Goal: Task Accomplishment & Management: Use online tool/utility

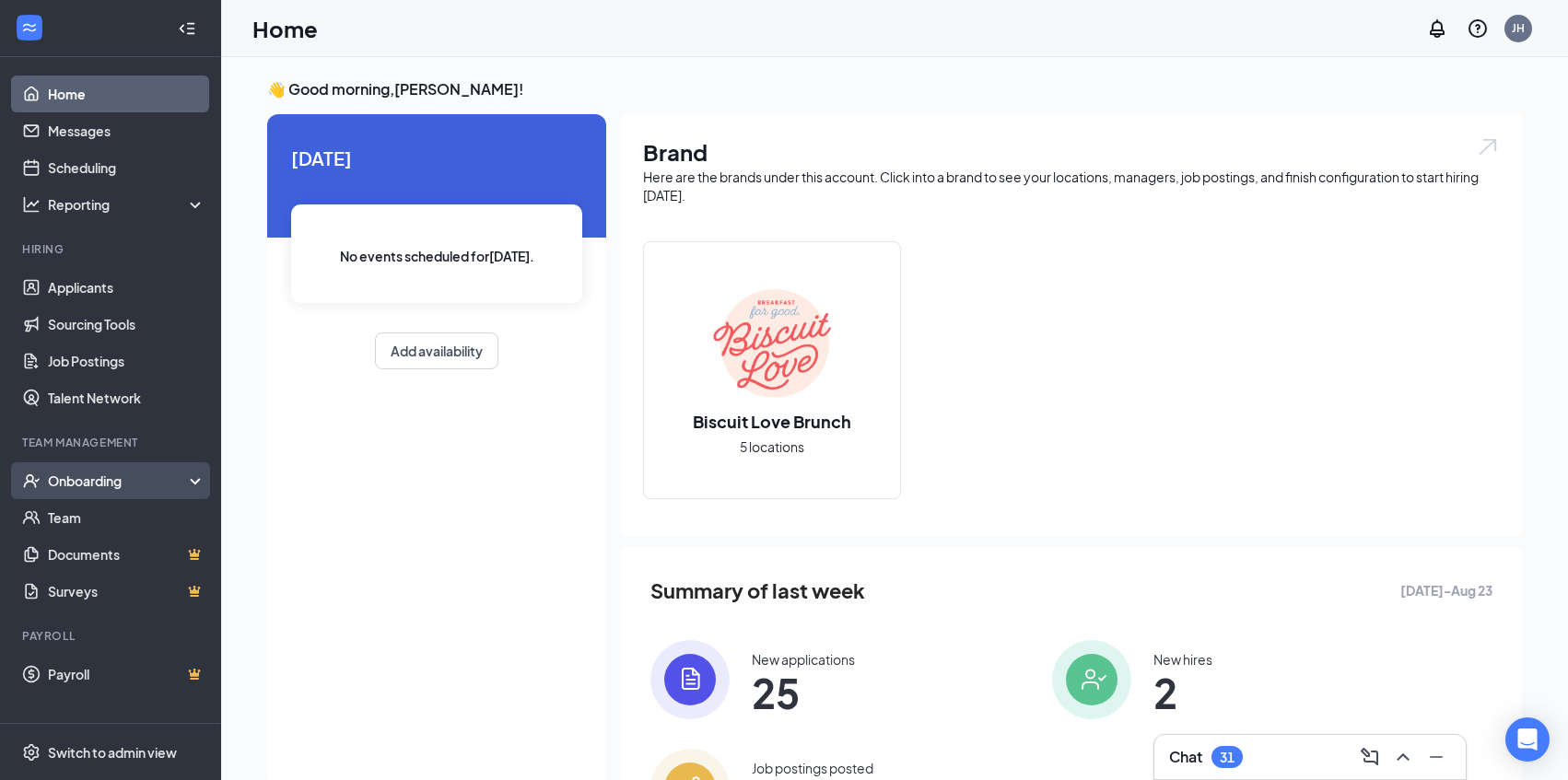
click at [82, 488] on div "Onboarding" at bounding box center [118, 481] width 142 height 19
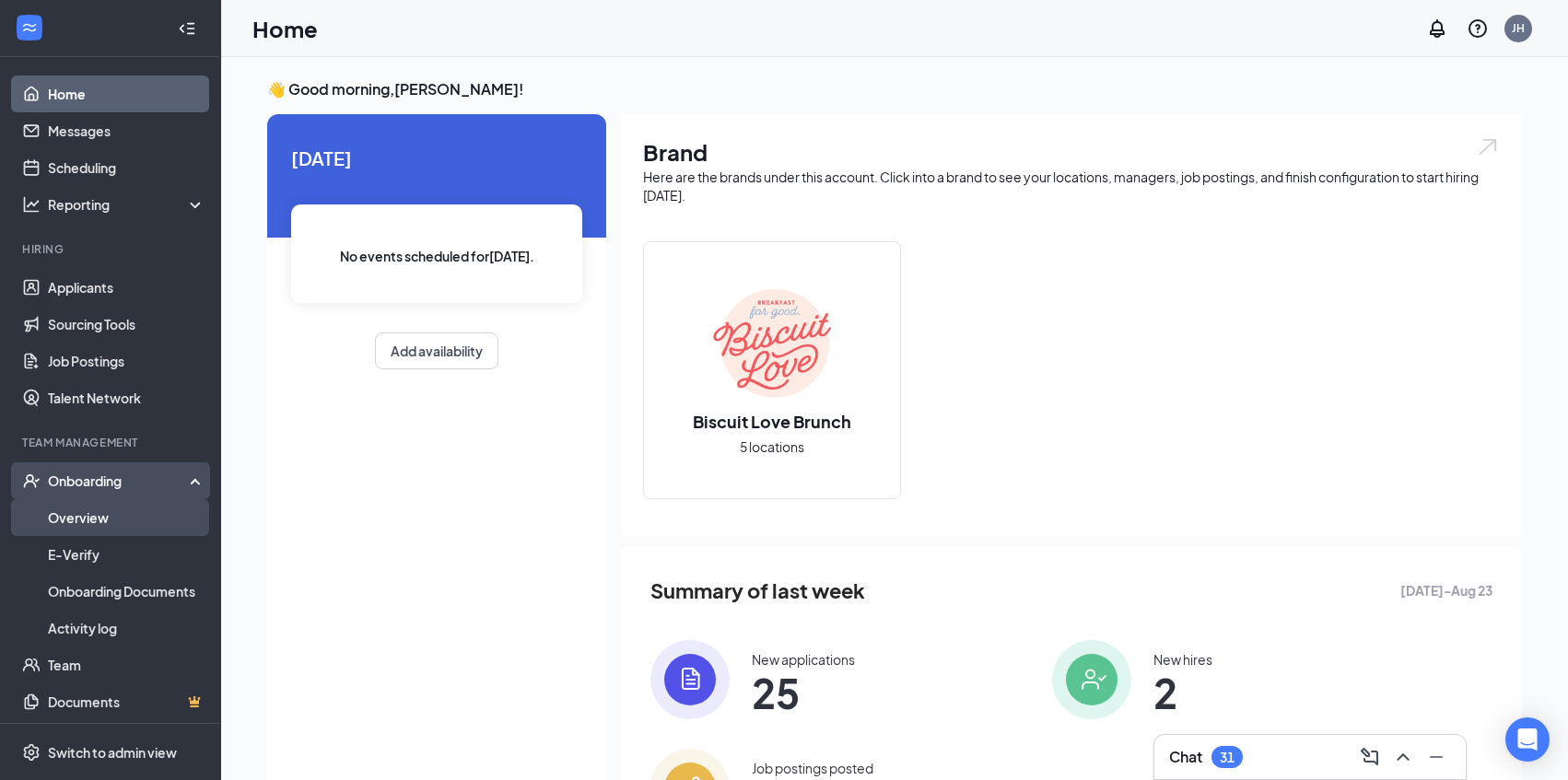
click at [88, 524] on link "Overview" at bounding box center [126, 518] width 157 height 37
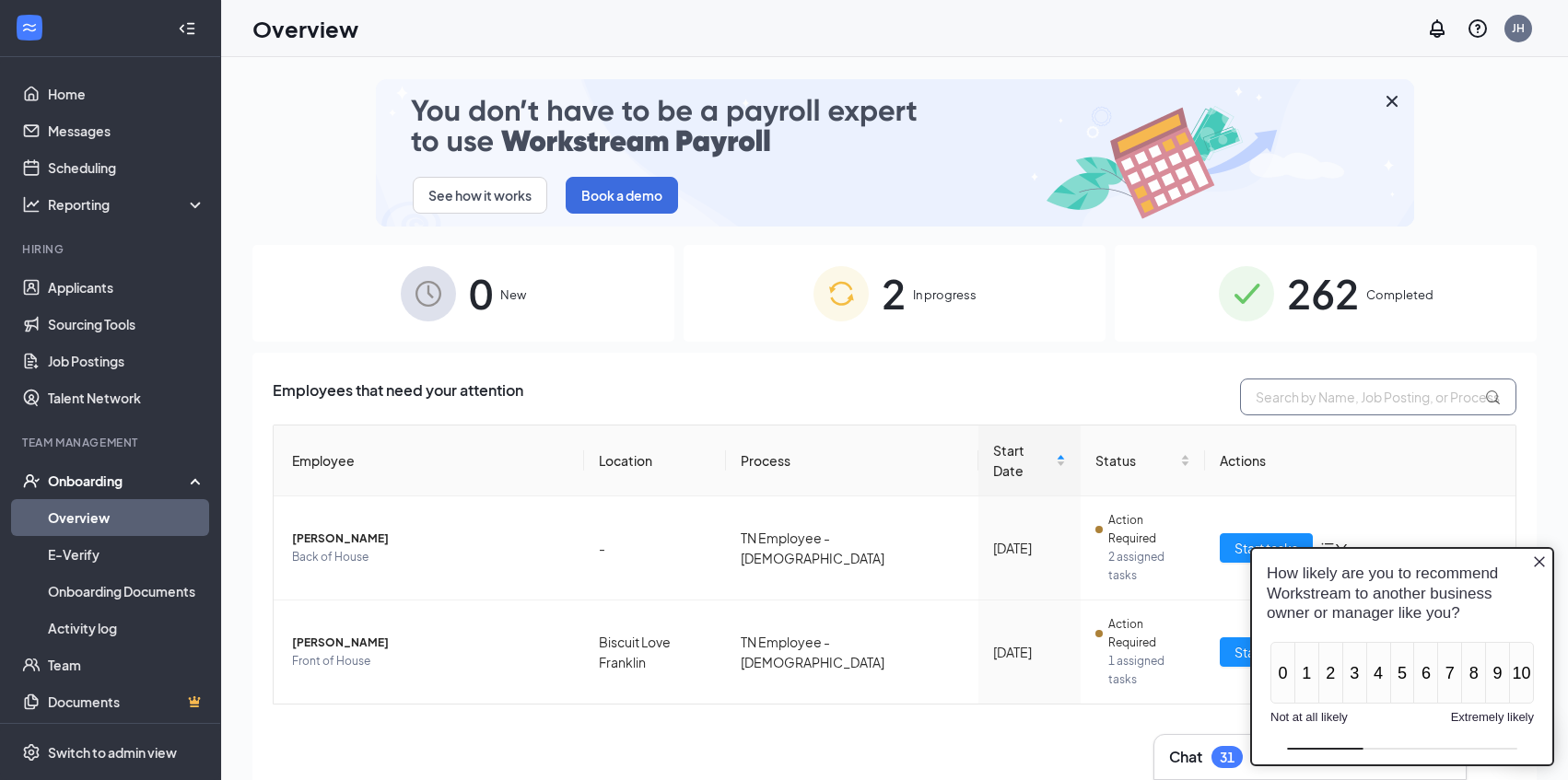
click at [1343, 395] on input "text" at bounding box center [1378, 397] width 277 height 37
type input "bonds"
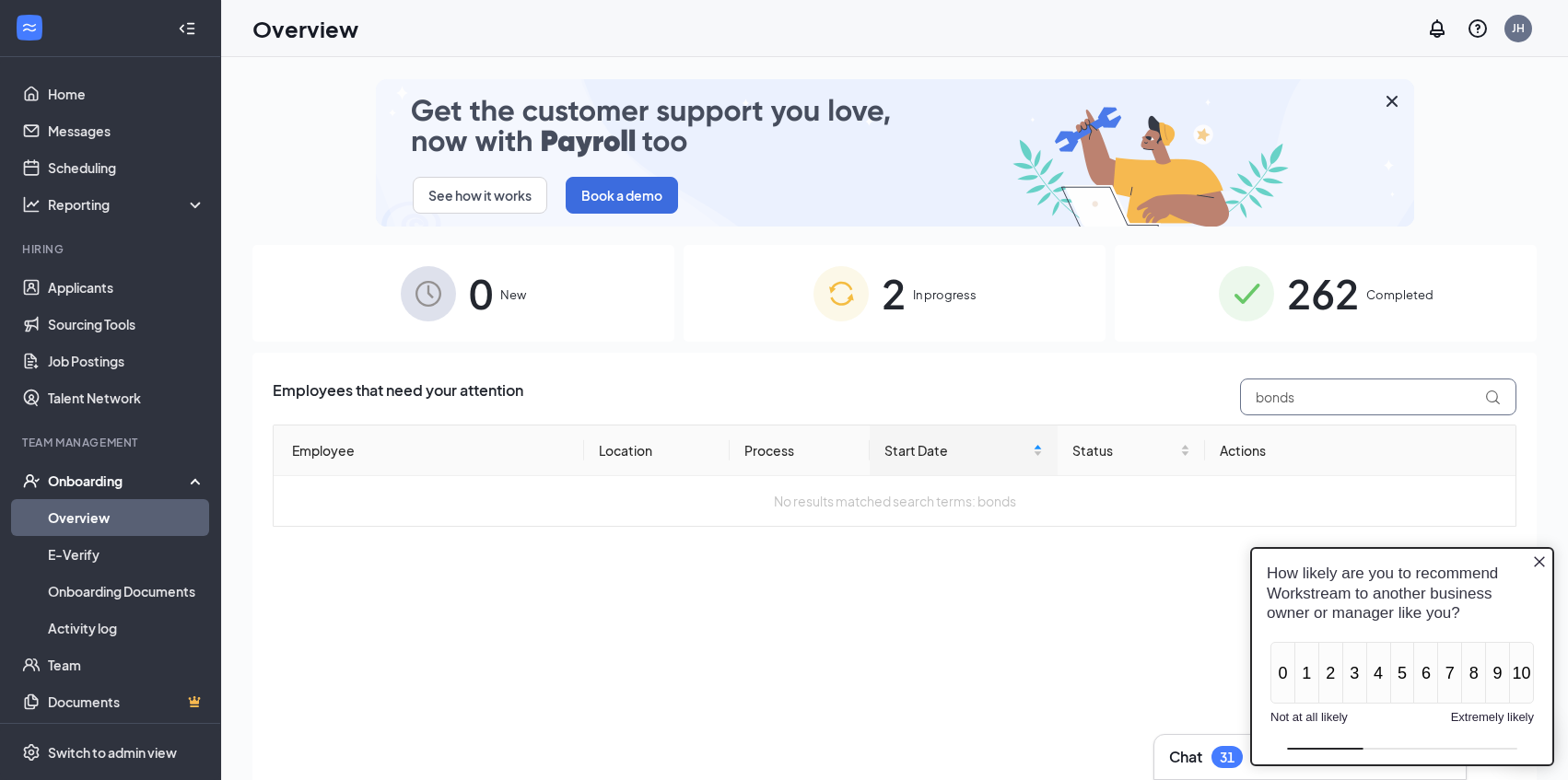
click at [1318, 402] on input "bonds" at bounding box center [1378, 397] width 277 height 37
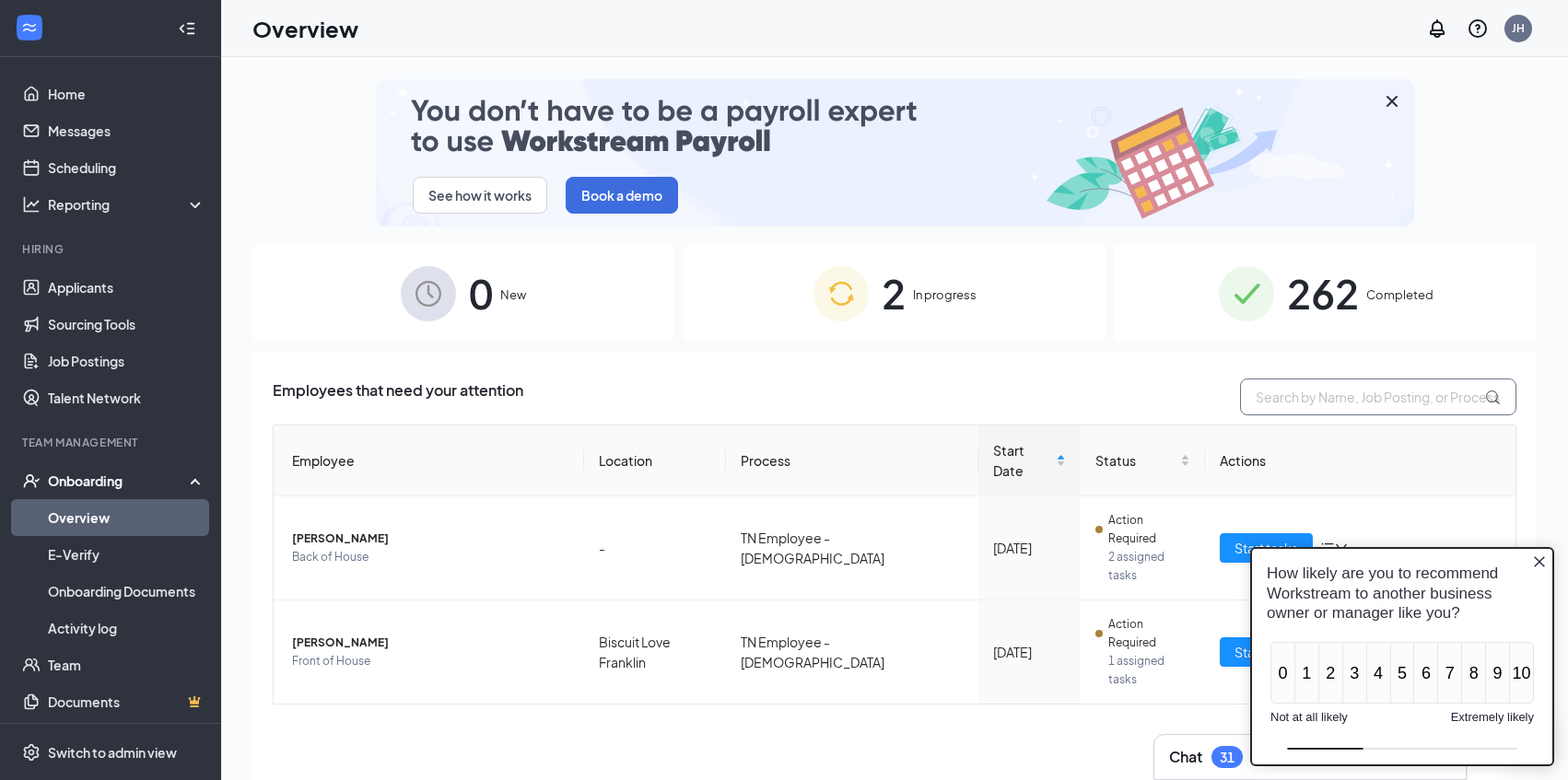
click at [1315, 402] on input "text" at bounding box center [1378, 397] width 277 height 37
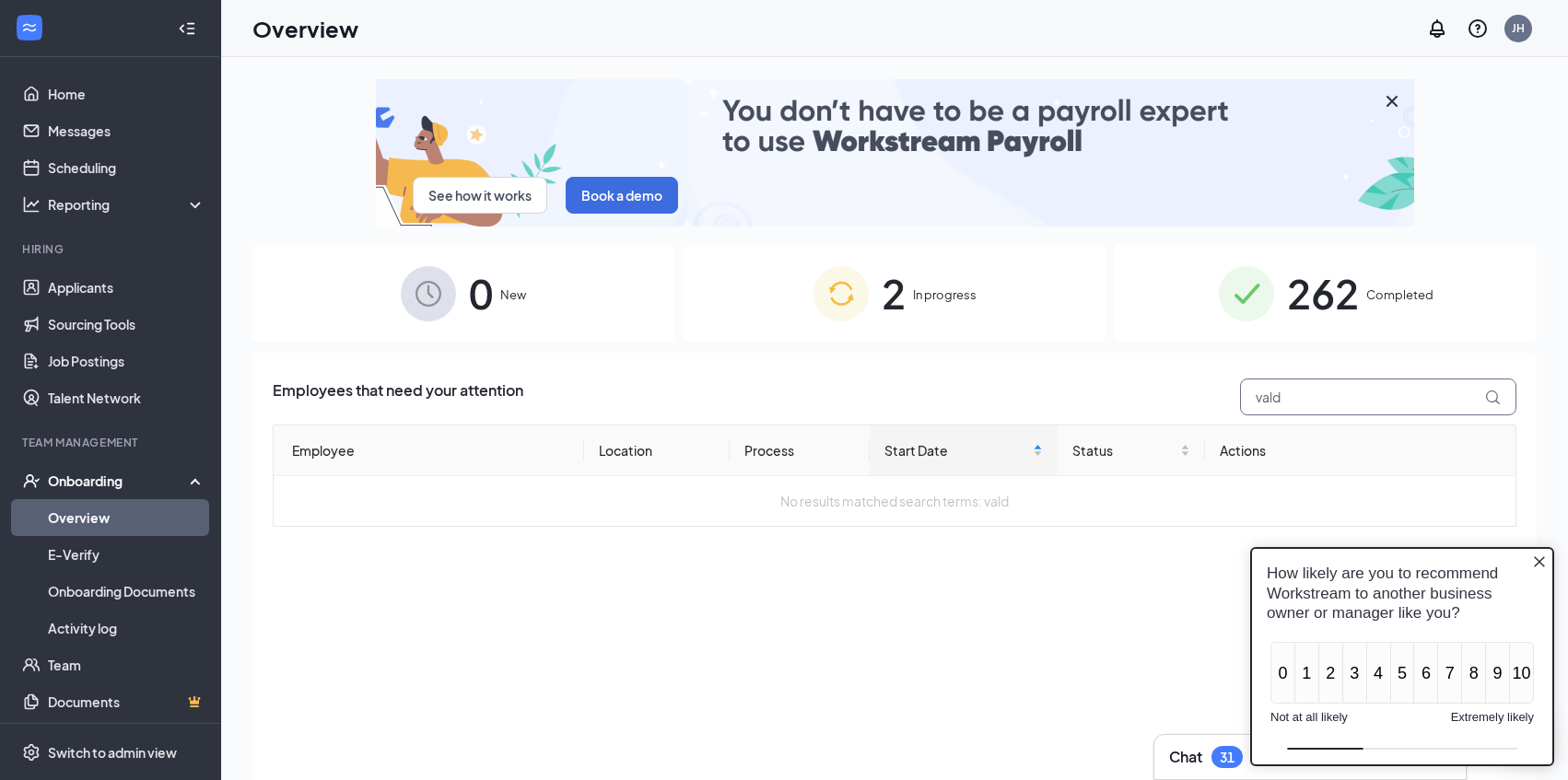
type input "vald"
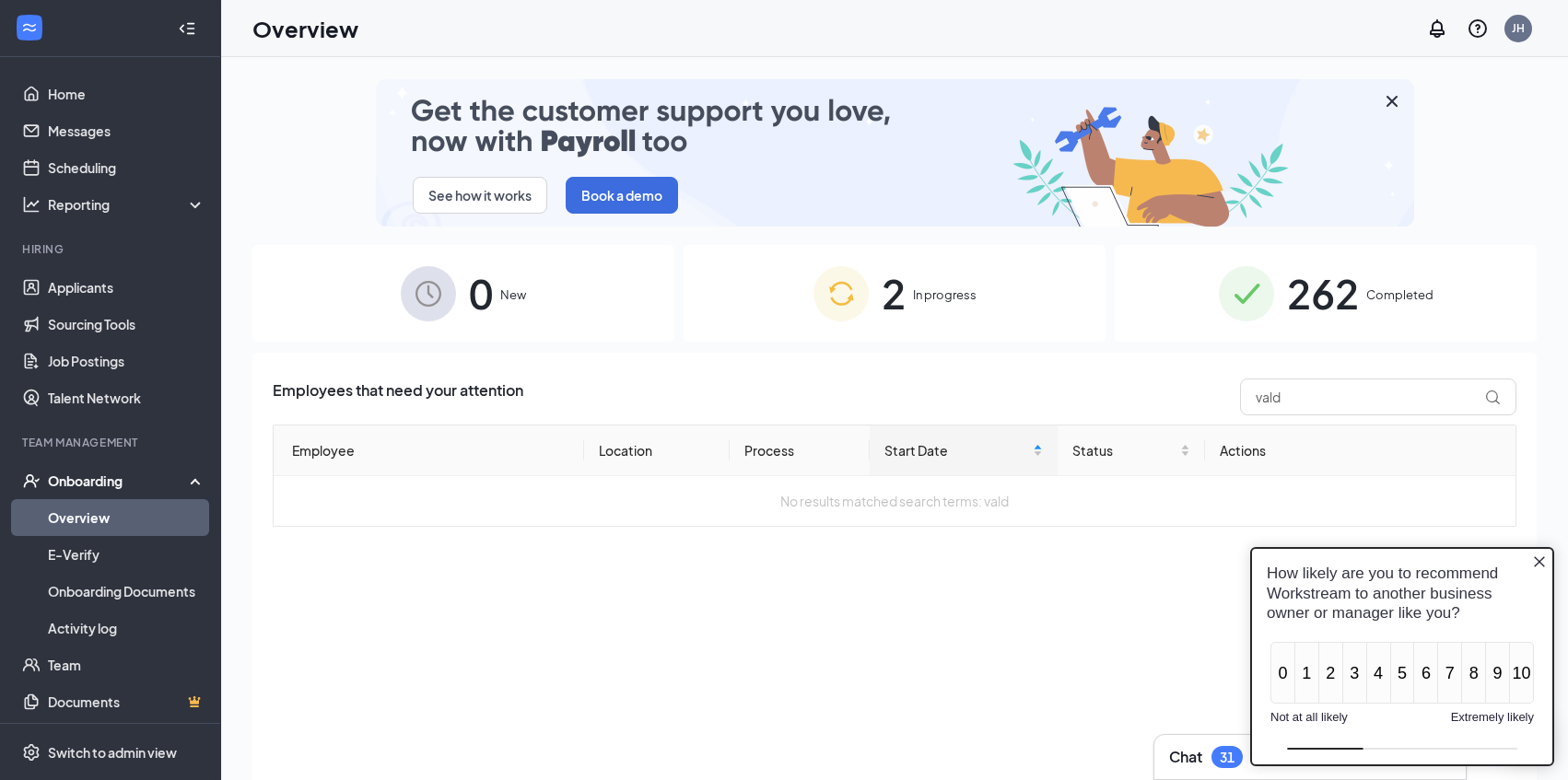
click at [1314, 317] on span "262" at bounding box center [1322, 293] width 72 height 63
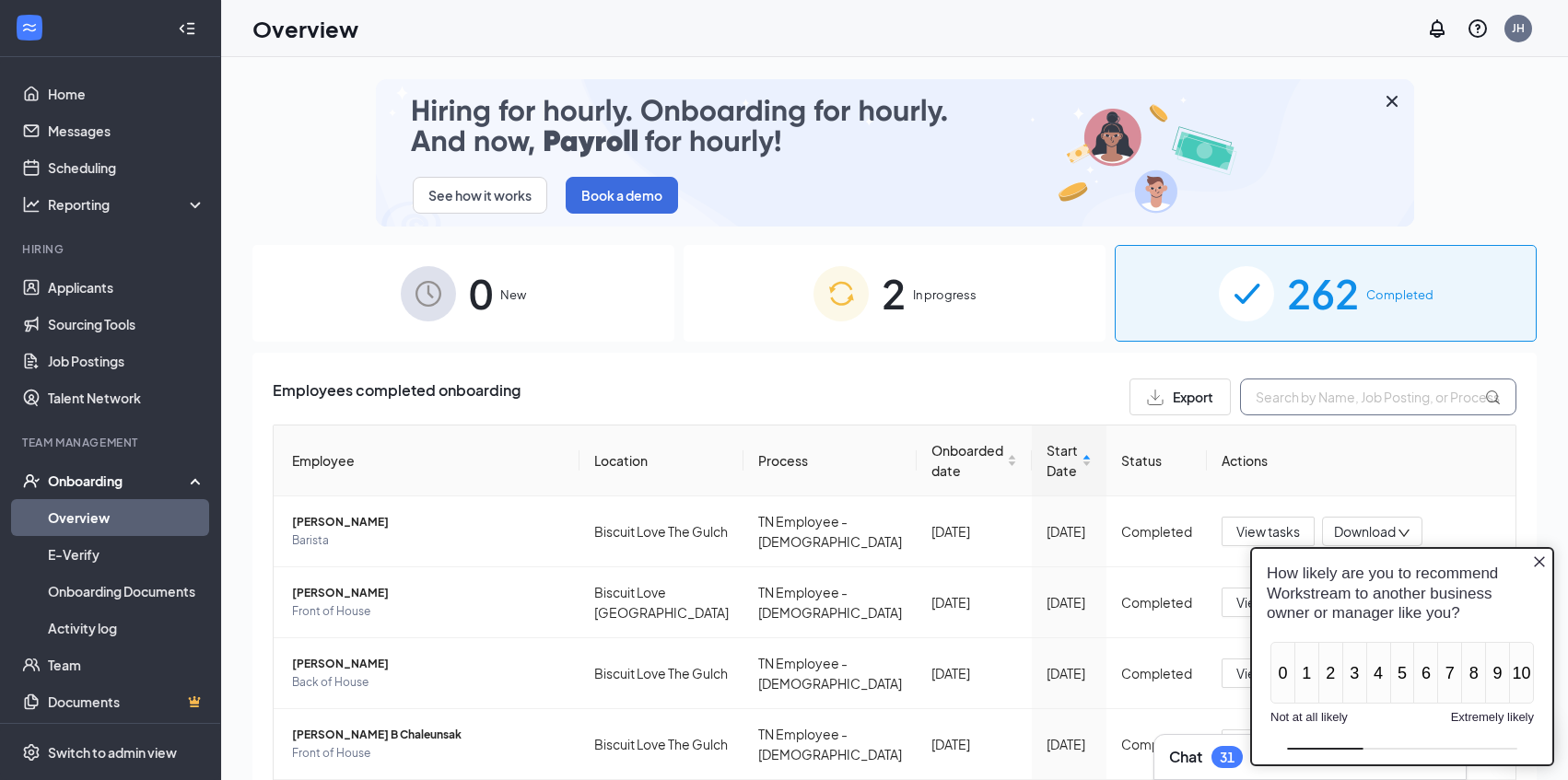
click at [1317, 403] on input "text" at bounding box center [1378, 397] width 277 height 37
type input "[PERSON_NAME]"
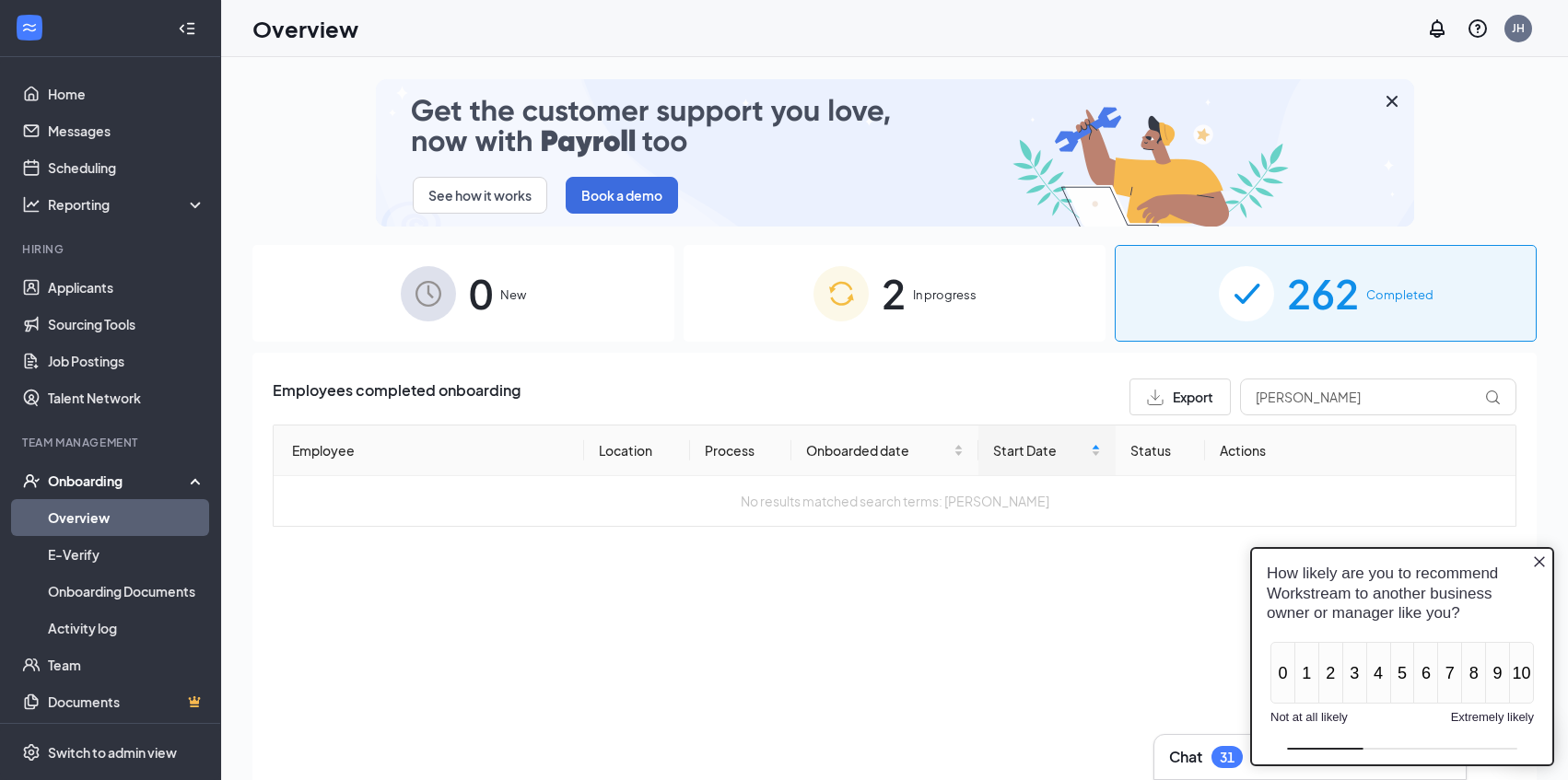
click at [1540, 561] on icon "Close button" at bounding box center [1539, 562] width 11 height 11
